Goal: Information Seeking & Learning: Learn about a topic

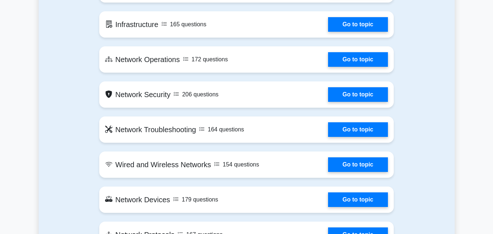
scroll to position [481, 0]
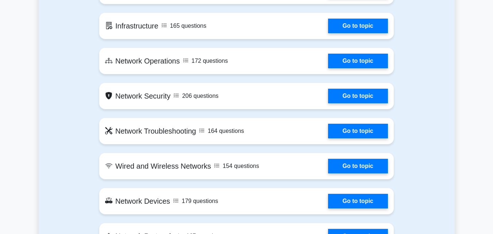
click at [328, 129] on link "Go to topic" at bounding box center [358, 131] width 60 height 15
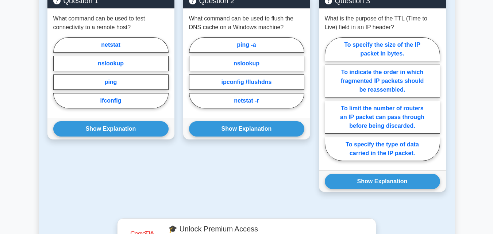
scroll to position [452, 0]
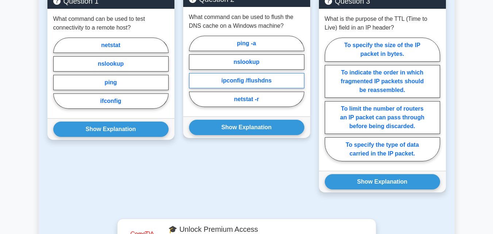
click at [249, 73] on label "ipconfig /flushdns" at bounding box center [246, 80] width 115 height 15
click at [194, 72] on input "ipconfig /flushdns" at bounding box center [191, 73] width 5 height 5
radio input "true"
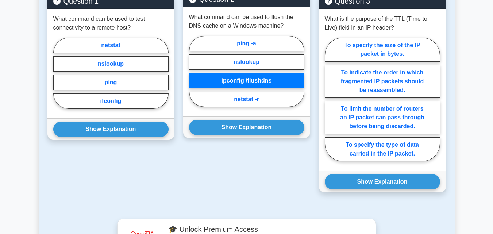
click at [249, 73] on label "ipconfig /flushdns" at bounding box center [246, 80] width 115 height 15
click at [194, 72] on input "ipconfig /flushdns" at bounding box center [191, 73] width 5 height 5
click at [249, 73] on label "ipconfig /flushdns" at bounding box center [246, 80] width 115 height 15
click at [194, 72] on input "ipconfig /flushdns" at bounding box center [191, 73] width 5 height 5
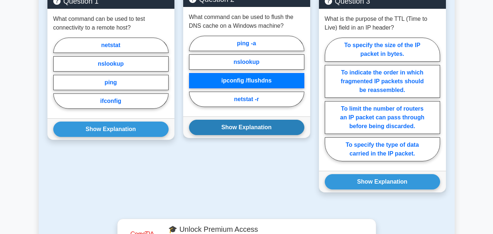
click at [246, 121] on button "Show Explanation" at bounding box center [246, 127] width 115 height 15
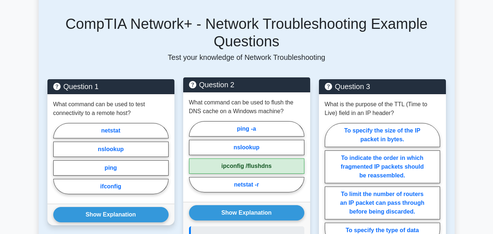
scroll to position [367, 0]
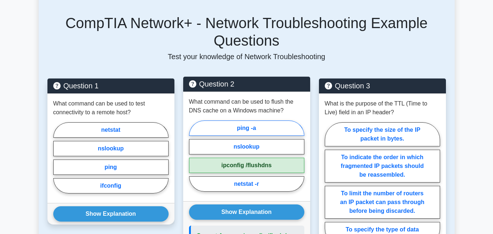
click at [243, 120] on label "ping -a" at bounding box center [246, 127] width 115 height 15
click at [194, 156] on input "ping -a" at bounding box center [191, 158] width 5 height 5
radio input "true"
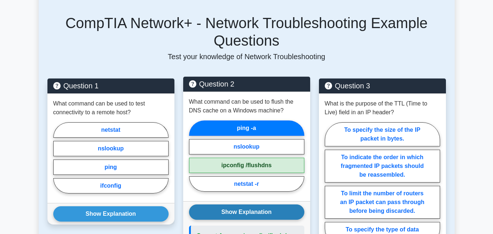
click at [255, 204] on button "Show Explanation" at bounding box center [246, 211] width 115 height 15
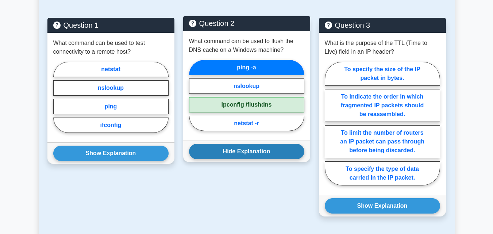
scroll to position [428, 0]
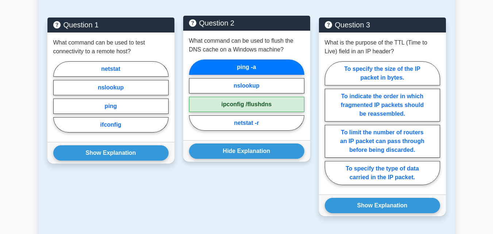
click at [248, 59] on label "ping -a" at bounding box center [246, 66] width 115 height 15
click at [194, 95] on input "ping -a" at bounding box center [191, 97] width 5 height 5
click at [248, 59] on label "ping -a" at bounding box center [246, 66] width 115 height 15
click at [194, 95] on input "ping -a" at bounding box center [191, 97] width 5 height 5
click at [248, 59] on label "ping -a" at bounding box center [246, 66] width 115 height 15
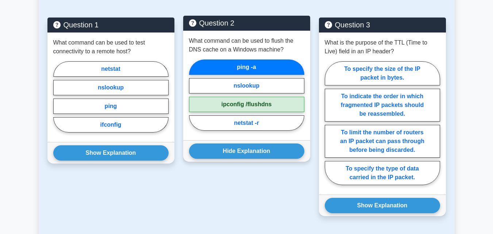
click at [194, 95] on input "ping -a" at bounding box center [191, 97] width 5 height 5
click at [250, 79] on label "nslookup" at bounding box center [246, 85] width 115 height 15
click at [194, 95] on input "nslookup" at bounding box center [191, 97] width 5 height 5
radio input "true"
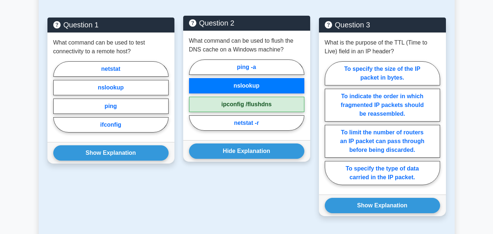
click at [251, 97] on label "ipconfig /flushdns" at bounding box center [246, 104] width 115 height 15
click at [194, 95] on input "ipconfig /flushdns" at bounding box center [191, 97] width 5 height 5
radio input "true"
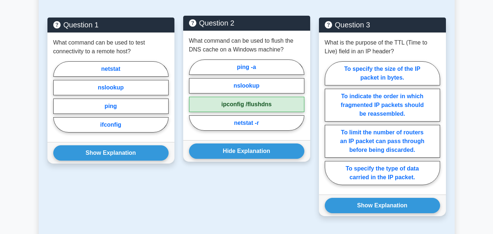
click at [249, 97] on label "ipconfig /flushdns" at bounding box center [246, 104] width 115 height 15
click at [194, 95] on input "ipconfig /flushdns" at bounding box center [191, 97] width 5 height 5
click at [248, 115] on label "netstat -r" at bounding box center [246, 122] width 115 height 15
click at [194, 100] on input "netstat -r" at bounding box center [191, 97] width 5 height 5
radio input "true"
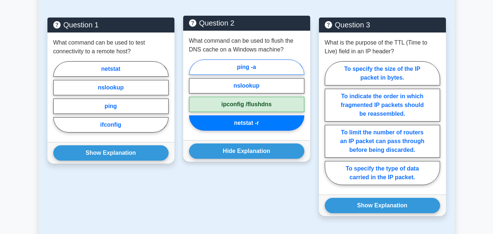
click at [246, 59] on label "ping -a" at bounding box center [246, 66] width 115 height 15
click at [194, 95] on input "ping -a" at bounding box center [191, 97] width 5 height 5
radio input "true"
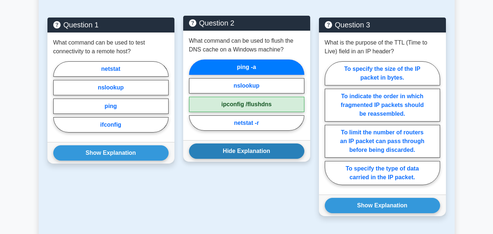
click at [250, 143] on button "Hide Explanation" at bounding box center [246, 150] width 115 height 15
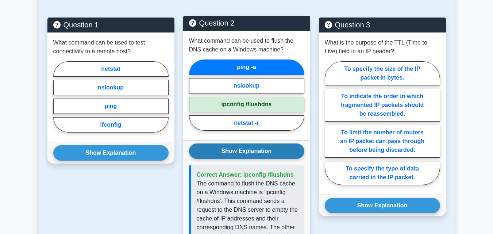
click at [250, 143] on button "Show Explanation" at bounding box center [246, 150] width 115 height 15
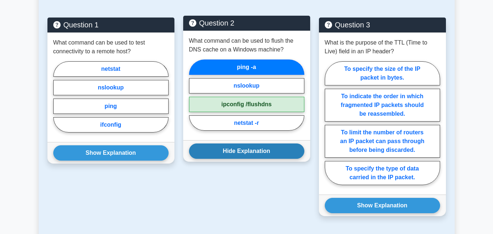
click at [250, 143] on button "Hide Explanation" at bounding box center [246, 150] width 115 height 15
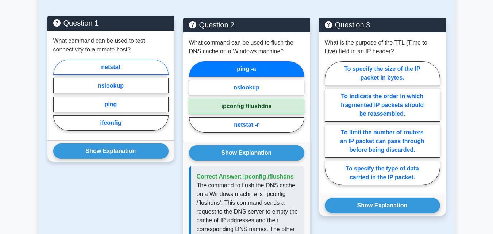
click at [117, 59] on label "netstat" at bounding box center [110, 66] width 115 height 15
click at [58, 95] on input "netstat" at bounding box center [55, 97] width 5 height 5
radio input "true"
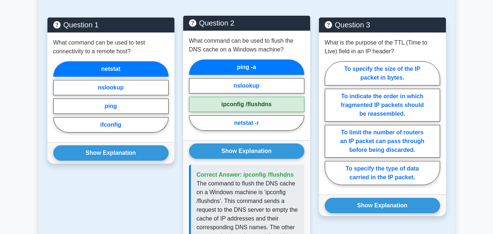
click at [222, 60] on label "ping -a" at bounding box center [246, 66] width 115 height 15
click at [194, 95] on input "ping -a" at bounding box center [191, 97] width 5 height 5
click at [222, 60] on label "ping -a" at bounding box center [246, 66] width 115 height 15
click at [194, 95] on input "ping -a" at bounding box center [191, 97] width 5 height 5
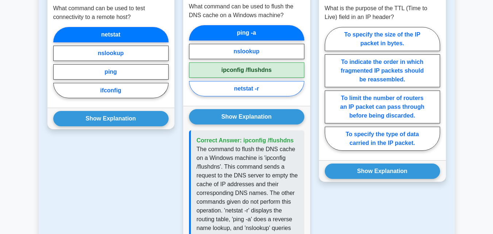
scroll to position [459, 0]
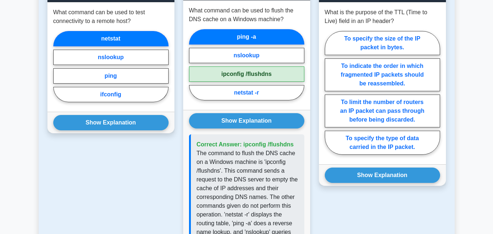
click at [237, 29] on label "ping -a" at bounding box center [246, 36] width 115 height 15
click at [194, 65] on input "ping -a" at bounding box center [191, 67] width 5 height 5
click at [237, 29] on label "ping -a" at bounding box center [246, 36] width 115 height 15
click at [194, 65] on input "ping -a" at bounding box center [191, 67] width 5 height 5
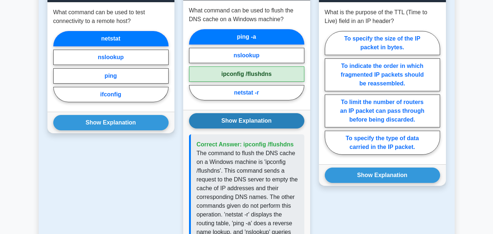
click at [257, 113] on button "Show Explanation" at bounding box center [246, 120] width 115 height 15
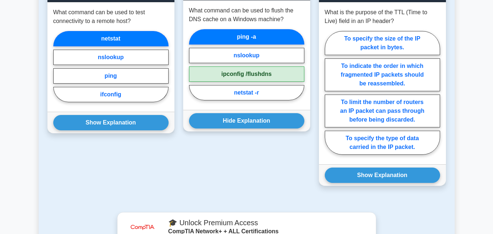
click at [233, 66] on label "ipconfig /flushdns" at bounding box center [246, 73] width 115 height 15
click at [194, 65] on input "ipconfig /flushdns" at bounding box center [191, 67] width 5 height 5
radio input "true"
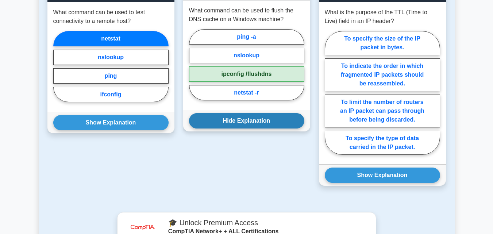
click at [247, 113] on button "Hide Explanation" at bounding box center [246, 120] width 115 height 15
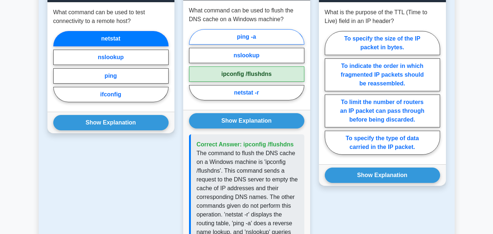
click at [224, 30] on label "ping -a" at bounding box center [246, 36] width 115 height 15
click at [194, 65] on input "ping -a" at bounding box center [191, 67] width 5 height 5
radio input "true"
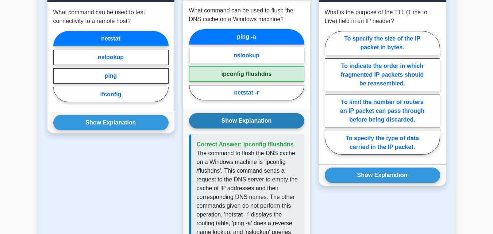
click at [247, 113] on button "Show Explanation" at bounding box center [246, 120] width 115 height 15
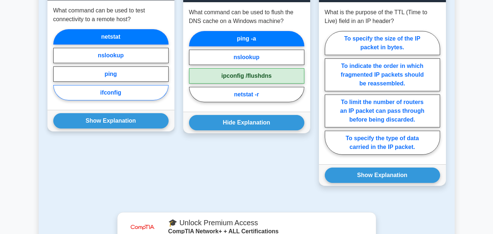
click at [108, 85] on label "ifconfig" at bounding box center [110, 92] width 115 height 15
click at [58, 69] on input "ifconfig" at bounding box center [55, 67] width 5 height 5
radio input "true"
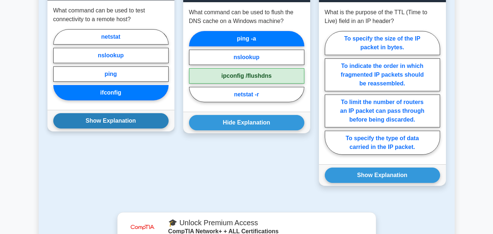
click at [116, 113] on button "Show Explanation" at bounding box center [110, 120] width 115 height 15
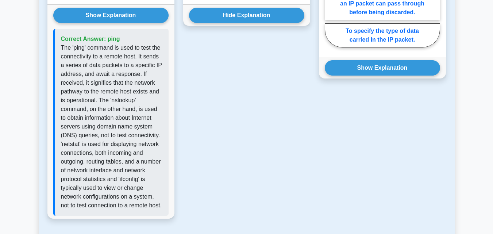
scroll to position [565, 0]
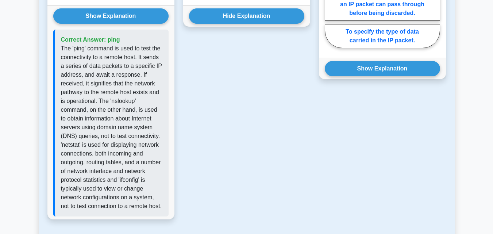
click at [258, 82] on div "Question 2 What command can be used to flush the DNS cache on a Windows machine…" at bounding box center [247, 54] width 136 height 347
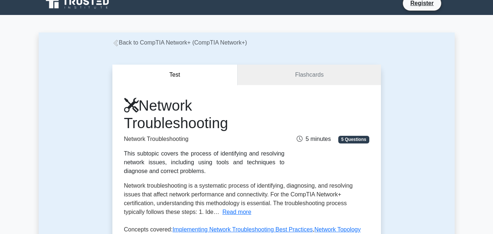
scroll to position [0, 0]
